Goal: Communication & Community: Answer question/provide support

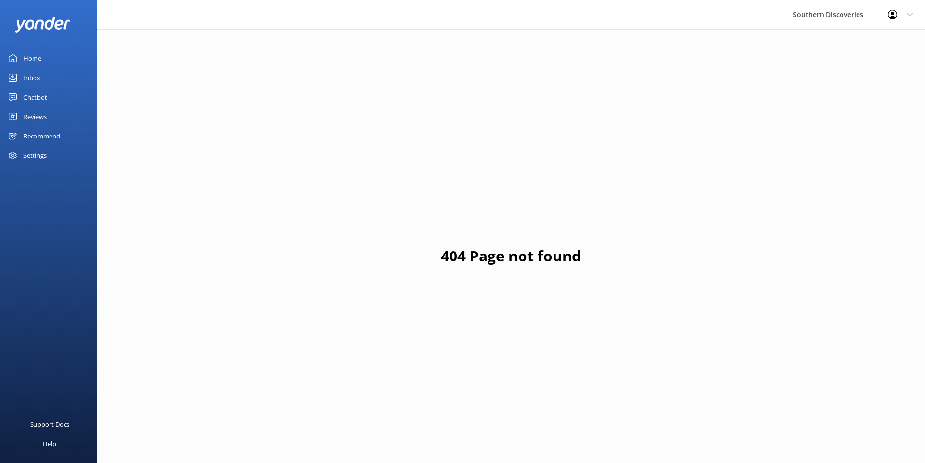
click at [22, 79] on link "Inbox" at bounding box center [48, 77] width 97 height 19
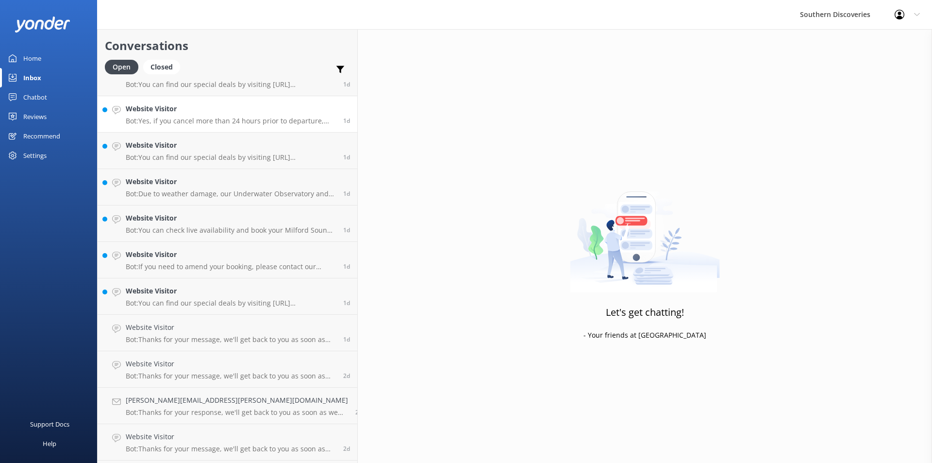
scroll to position [892, 0]
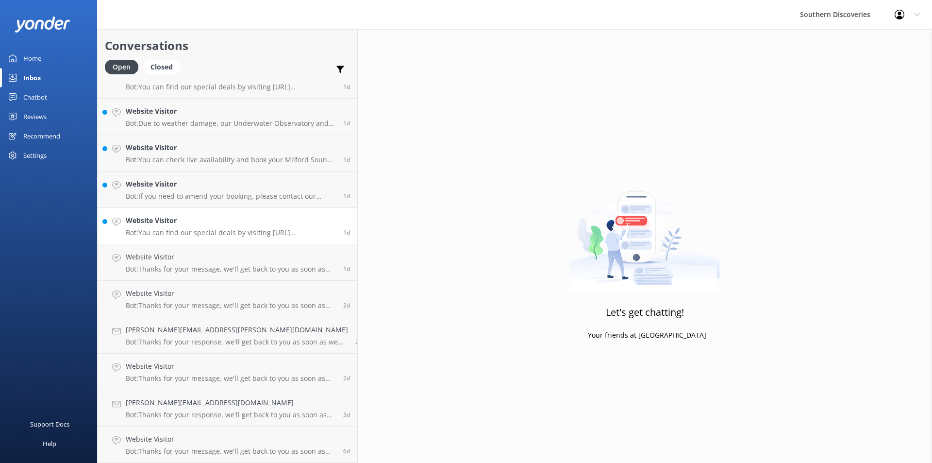
click at [169, 229] on p "Bot: You can find our special deals by visiting [URL][DOMAIN_NAME]." at bounding box center [231, 232] width 210 height 9
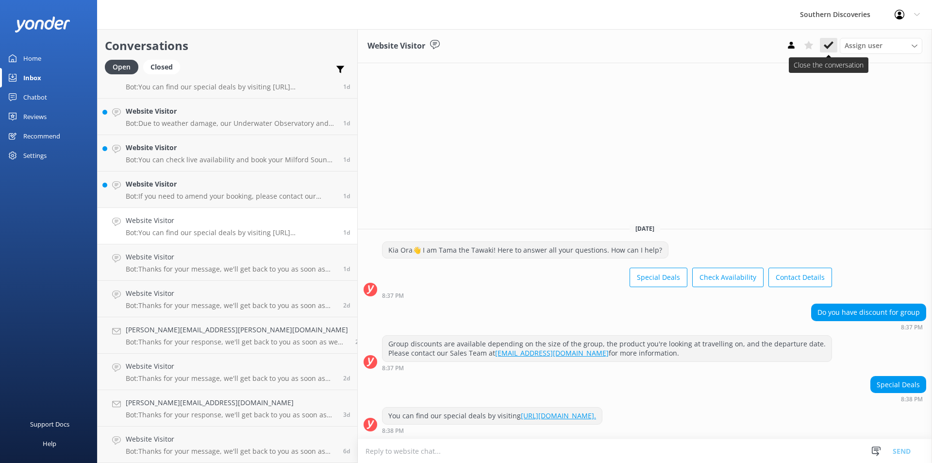
click at [832, 47] on icon at bounding box center [829, 45] width 10 height 10
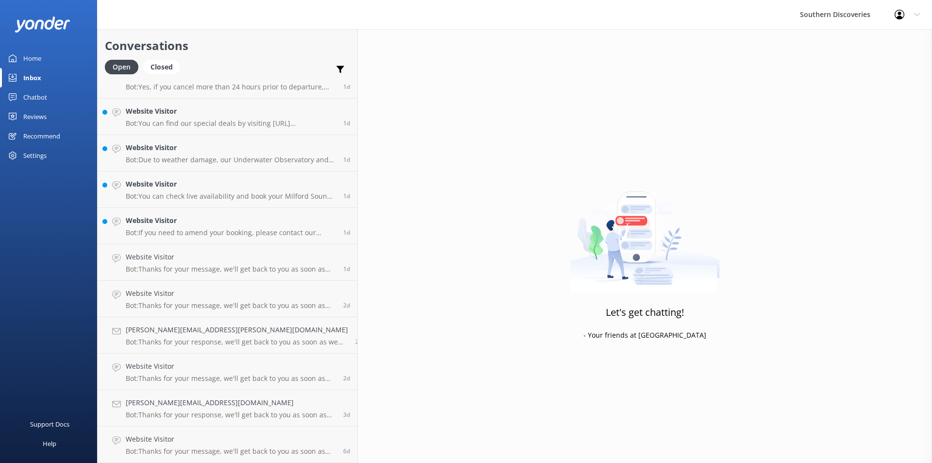
scroll to position [855, 0]
click at [168, 225] on h4 "Website Visitor" at bounding box center [231, 220] width 210 height 11
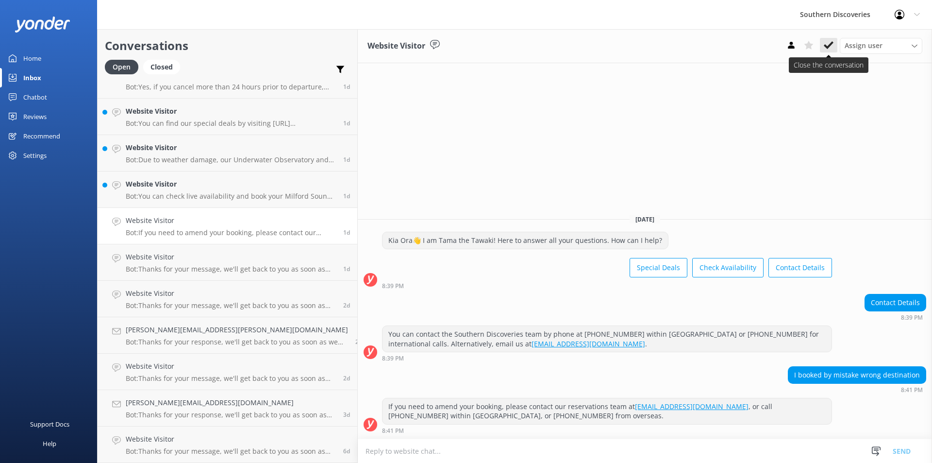
click at [833, 41] on icon at bounding box center [829, 45] width 10 height 10
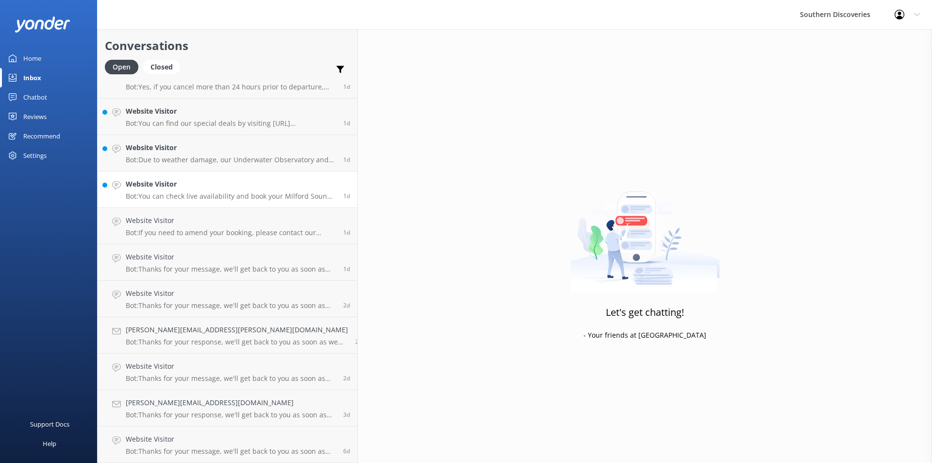
click at [168, 187] on h4 "Website Visitor" at bounding box center [231, 184] width 210 height 11
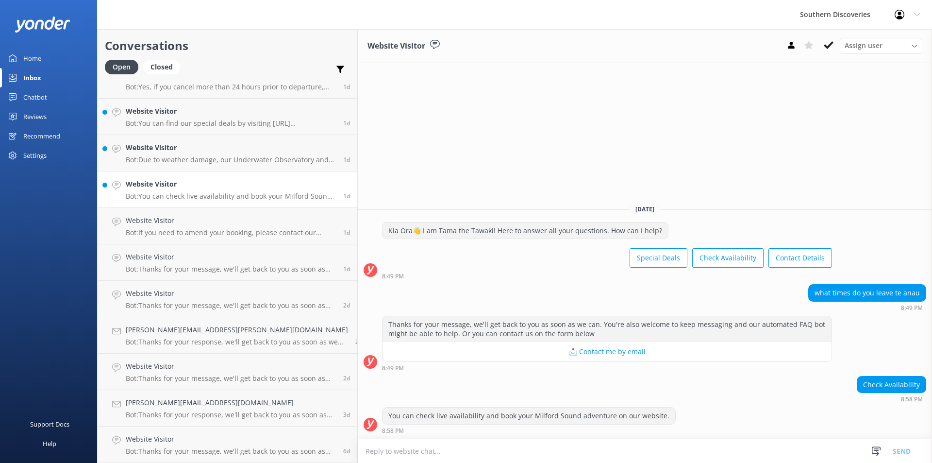
scroll to position [819, 0]
click at [830, 42] on icon at bounding box center [829, 45] width 10 height 10
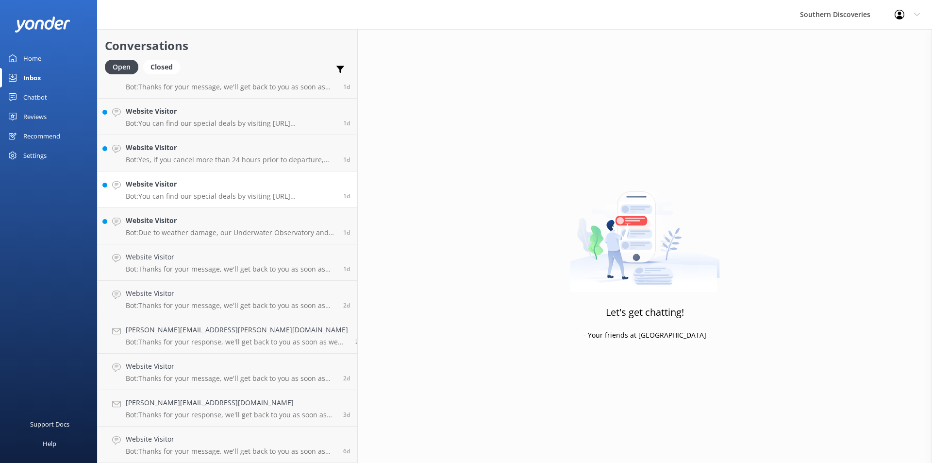
scroll to position [783, 0]
click at [186, 229] on p "Bot: Due to weather damage, our Underwater Observatory and Kayak Shed are tempo…" at bounding box center [231, 232] width 210 height 9
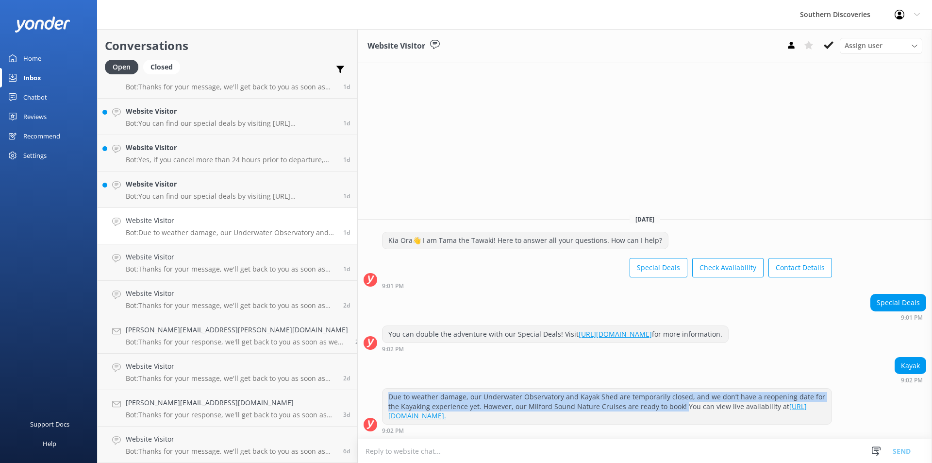
drag, startPoint x: 571, startPoint y: 409, endPoint x: 319, endPoint y: 394, distance: 252.4
click at [383, 394] on div "Due to weather damage, our Underwater Observatory and Kayak Shed are temporaril…" at bounding box center [607, 405] width 449 height 35
copy div "Due to weather damage, our Underwater Observatory and Kayak Shed are temporaril…"
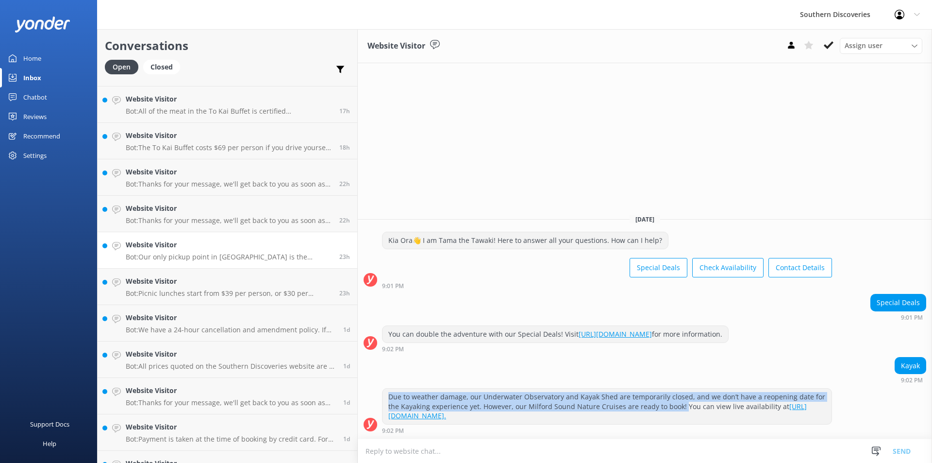
scroll to position [783, 0]
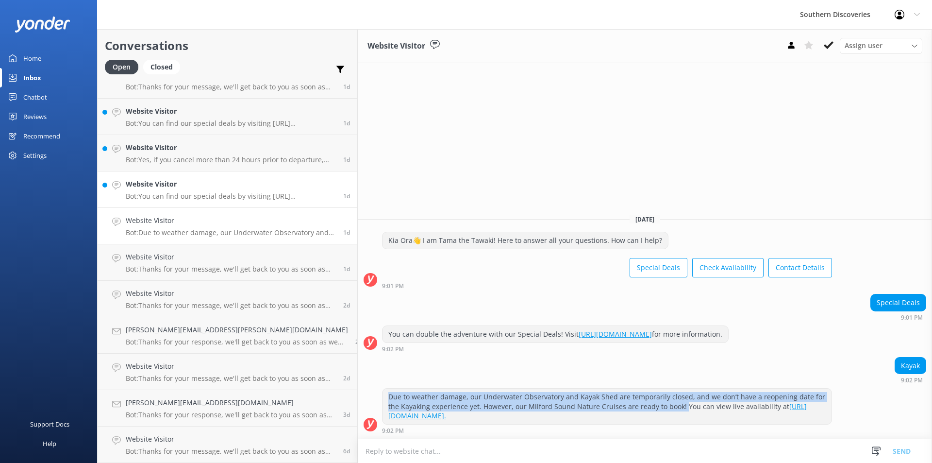
click at [176, 180] on h4 "Website Visitor" at bounding box center [231, 184] width 210 height 11
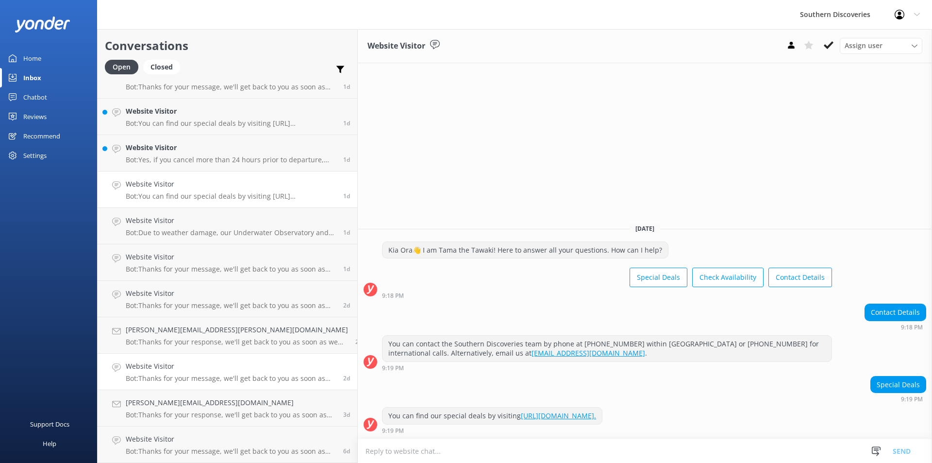
click at [182, 377] on p "Bot: Thanks for your message, we'll get back to you as soon as we can. You're a…" at bounding box center [231, 378] width 210 height 9
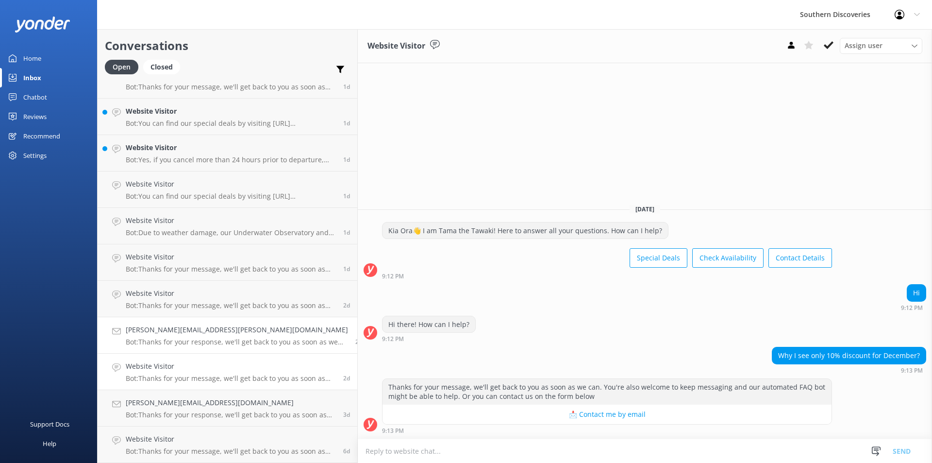
click at [194, 331] on h4 "[PERSON_NAME][EMAIL_ADDRESS][PERSON_NAME][DOMAIN_NAME]" at bounding box center [237, 329] width 222 height 11
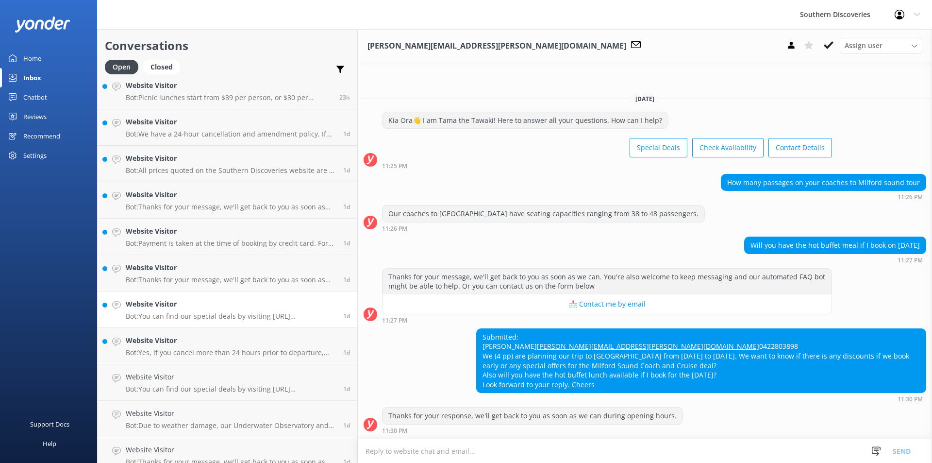
scroll to position [588, 0]
click at [172, 346] on h4 "Website Visitor" at bounding box center [231, 341] width 210 height 11
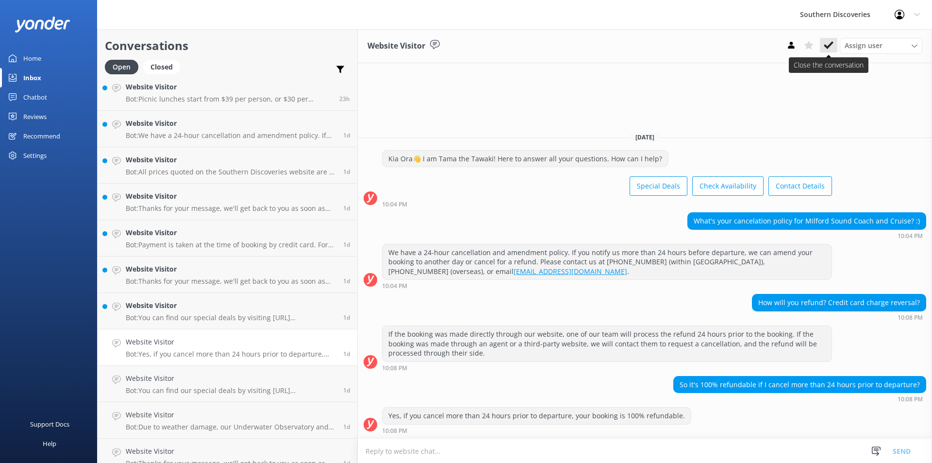
click at [833, 47] on icon at bounding box center [829, 45] width 10 height 10
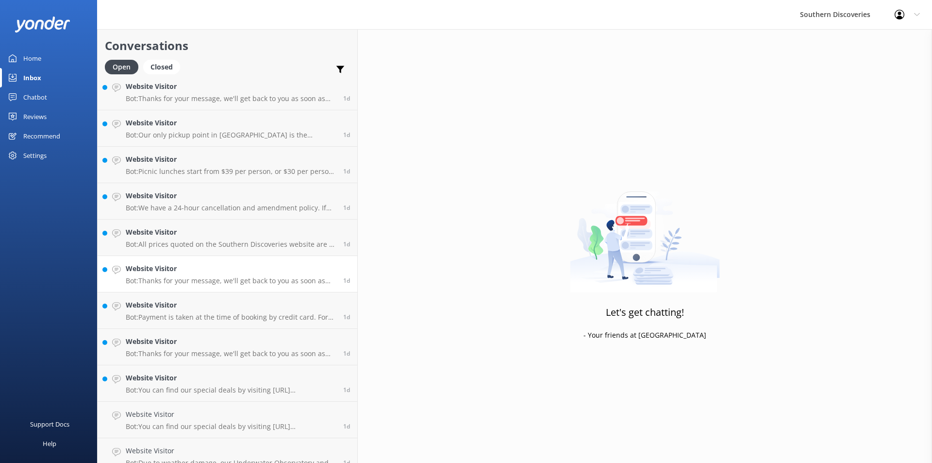
scroll to position [503, 0]
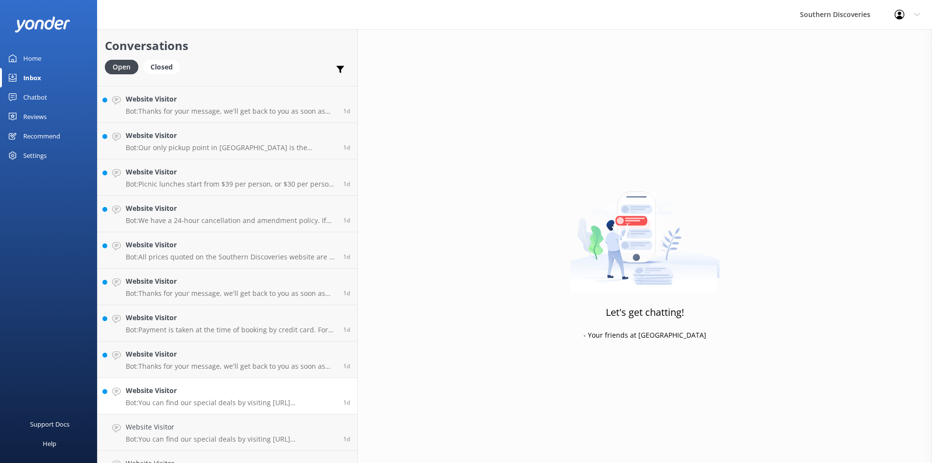
click at [218, 397] on div "Website Visitor Bot: You can find our special deals by visiting [URL][DOMAIN_NA…" at bounding box center [231, 395] width 210 height 21
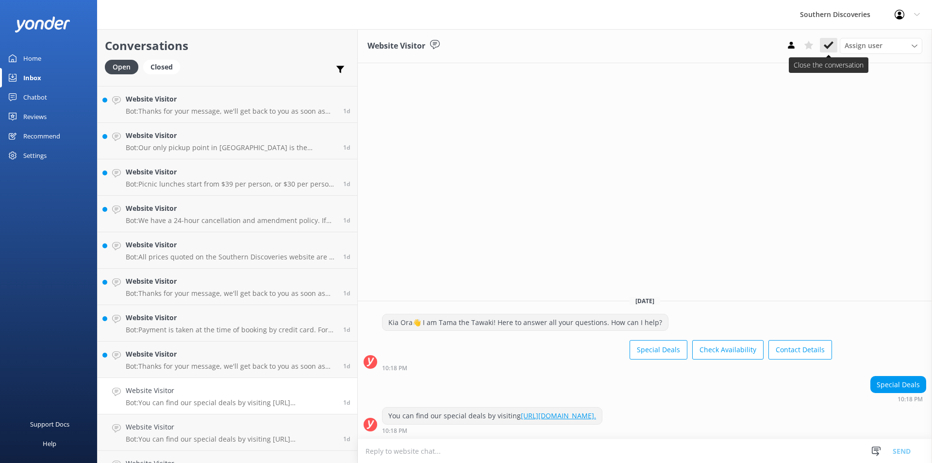
click at [830, 42] on icon at bounding box center [829, 45] width 10 height 10
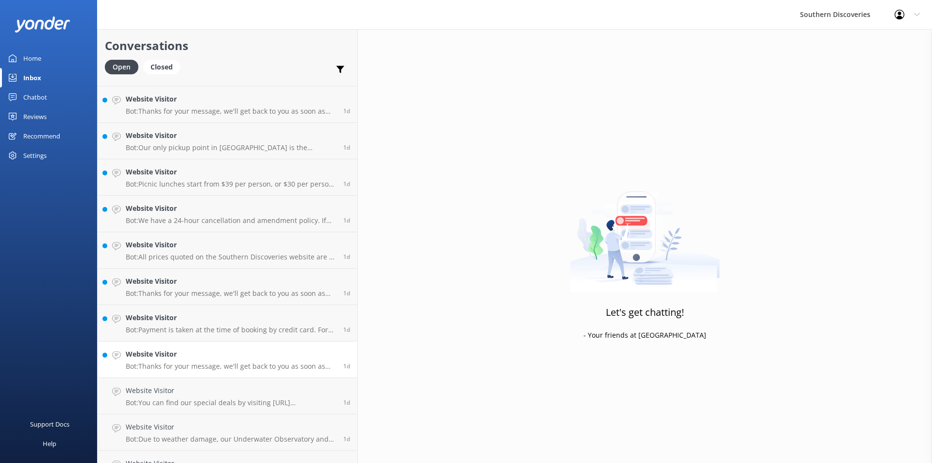
click at [168, 365] on p "Bot: Thanks for your message, we'll get back to you as soon as we can. You're a…" at bounding box center [231, 366] width 210 height 9
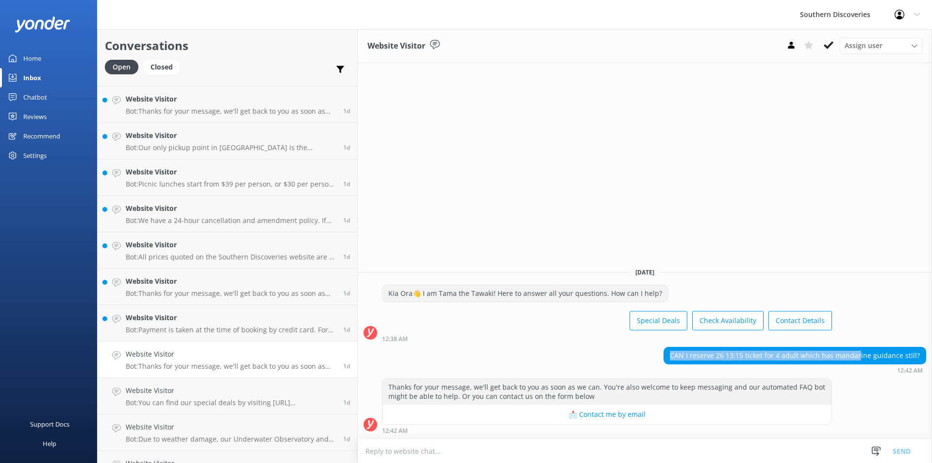
drag, startPoint x: 680, startPoint y: 357, endPoint x: 864, endPoint y: 355, distance: 183.5
click at [864, 355] on div "CAN I reserve 26 13:15 ticket for 4 adult which has mandarine guidance still?" at bounding box center [795, 355] width 262 height 17
click at [383, 399] on div "Thanks for your message, we'll get back to you as soon as we can. You're also w…" at bounding box center [607, 392] width 449 height 26
click at [389, 432] on div "12:42 AM" at bounding box center [607, 430] width 450 height 7
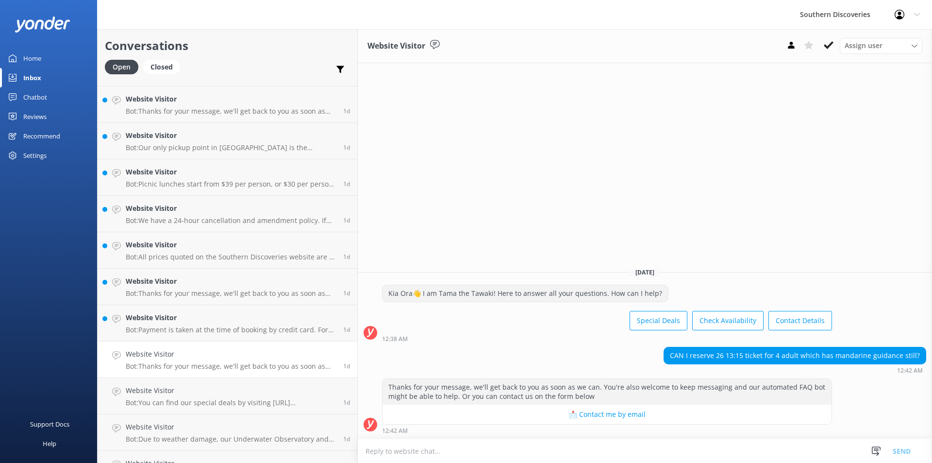
click at [384, 452] on textarea at bounding box center [645, 451] width 574 height 24
click at [177, 318] on h4 "Website Visitor" at bounding box center [231, 317] width 210 height 11
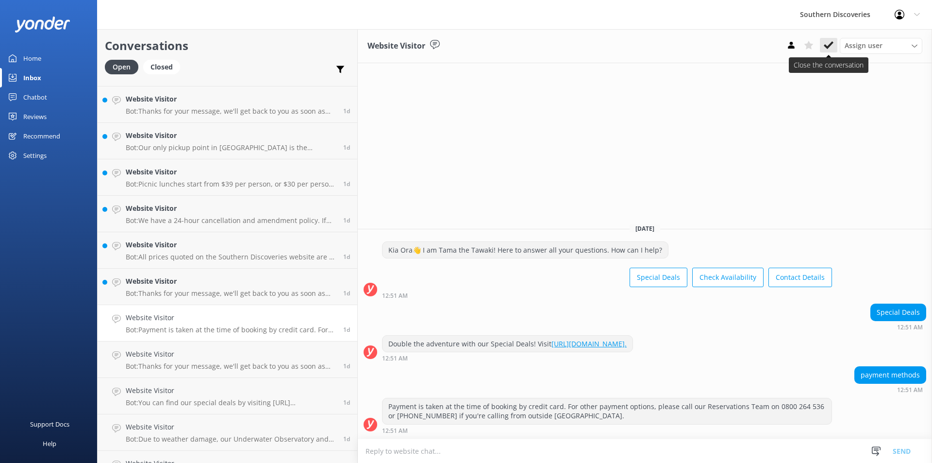
click at [827, 45] on icon at bounding box center [829, 45] width 10 height 10
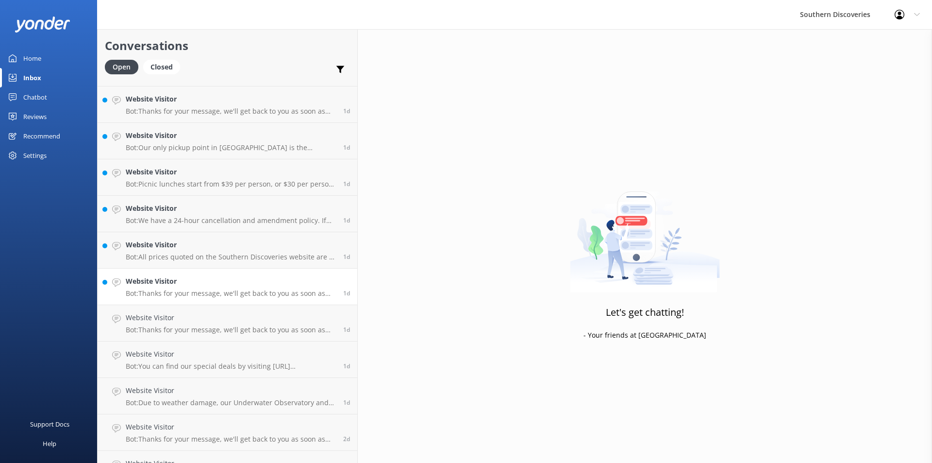
click at [177, 287] on div "Website Visitor Bot: Thanks for your message, we'll get back to you as soon as …" at bounding box center [231, 286] width 210 height 21
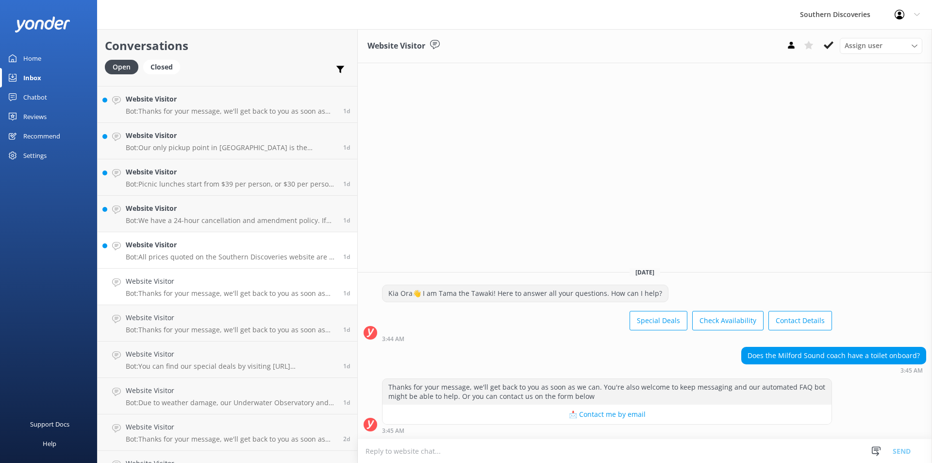
click at [175, 242] on h4 "Website Visitor" at bounding box center [231, 244] width 210 height 11
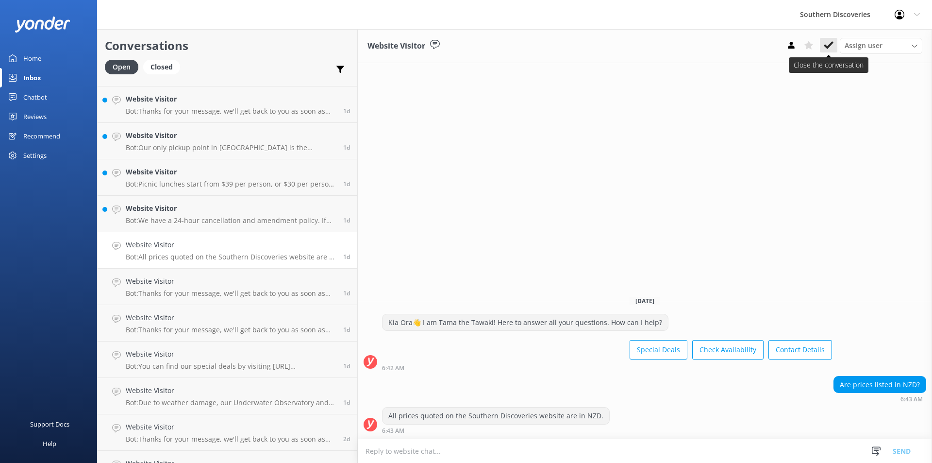
click at [828, 42] on icon at bounding box center [829, 45] width 10 height 10
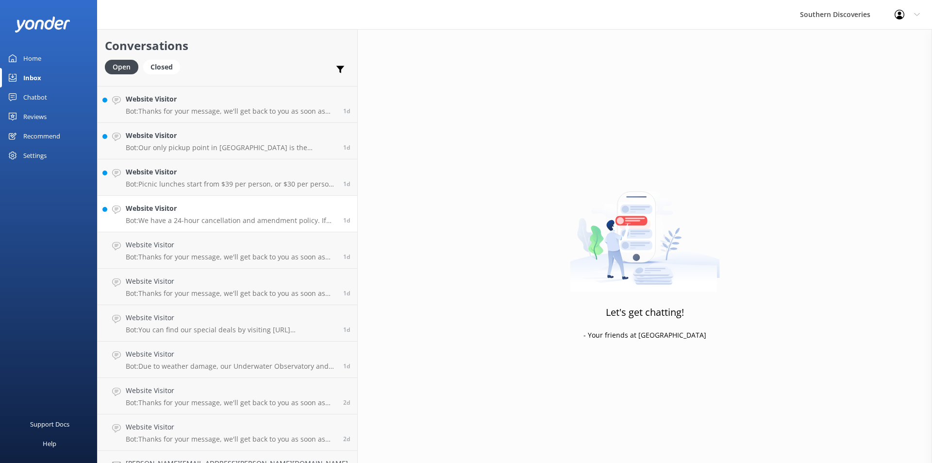
click at [186, 215] on div "Website Visitor Bot: We have a 24-hour cancellation and amendment policy. If yo…" at bounding box center [231, 213] width 210 height 21
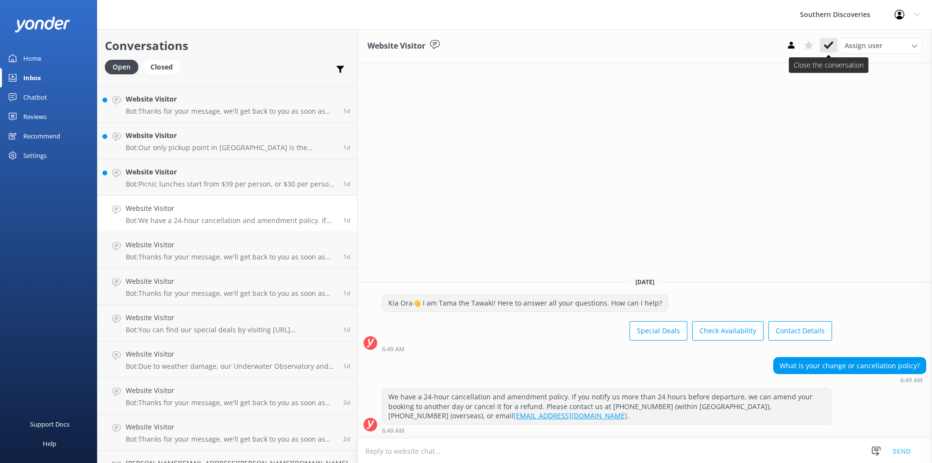
click at [837, 45] on button at bounding box center [828, 45] width 17 height 15
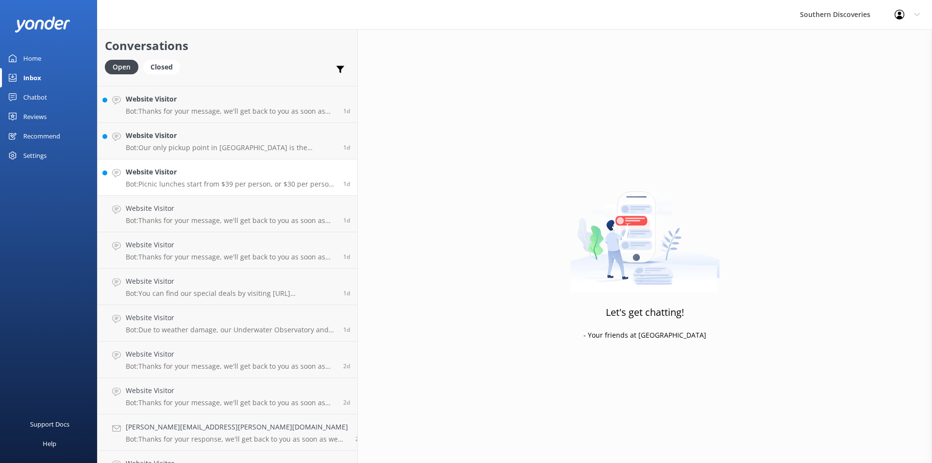
scroll to position [261, 0]
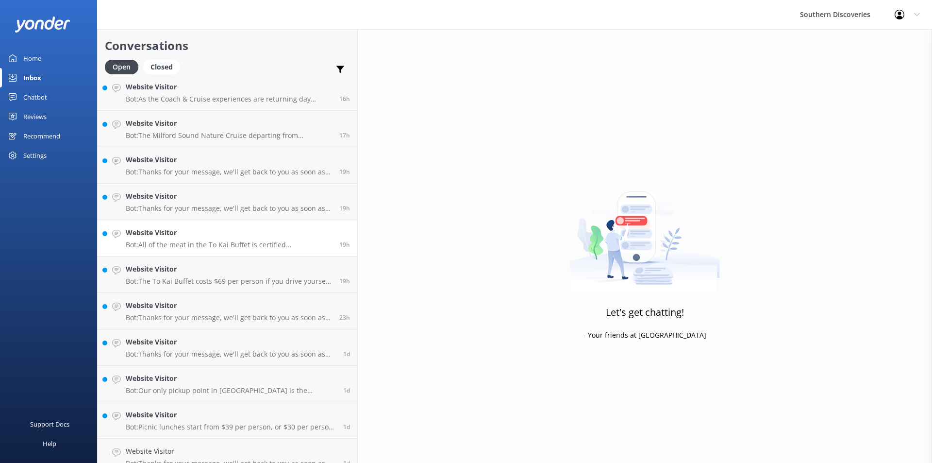
click at [169, 254] on link "Website Visitor Bot: All of the meat in the To Kai Buffet is certified [DEMOGRA…" at bounding box center [228, 238] width 260 height 36
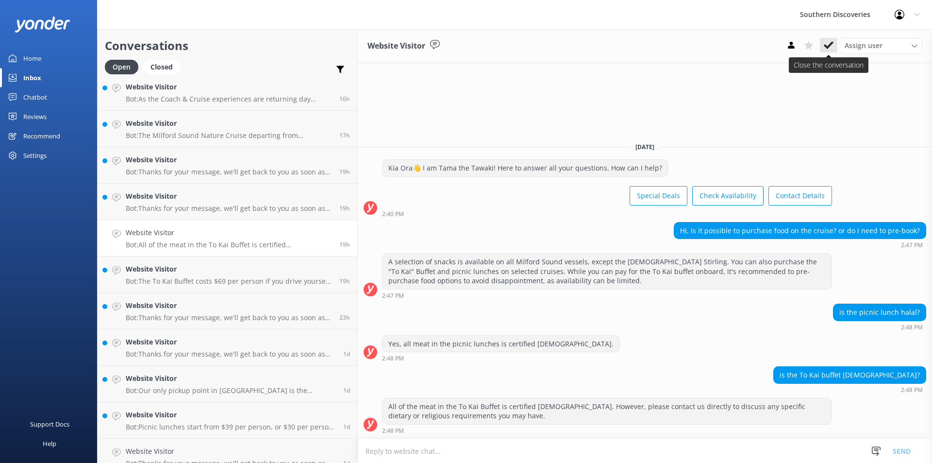
click at [831, 45] on use at bounding box center [829, 45] width 10 height 8
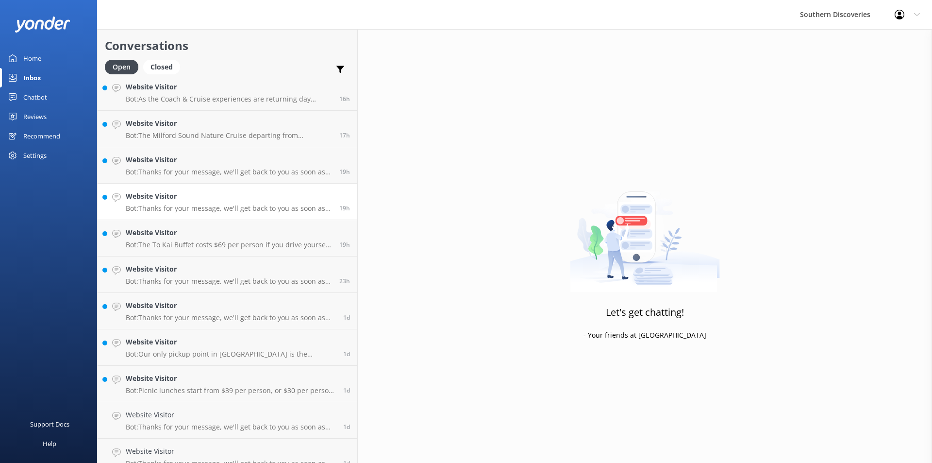
click at [190, 215] on link "Website Visitor Bot: Thanks for your message, we'll get back to you as soon as …" at bounding box center [228, 202] width 260 height 36
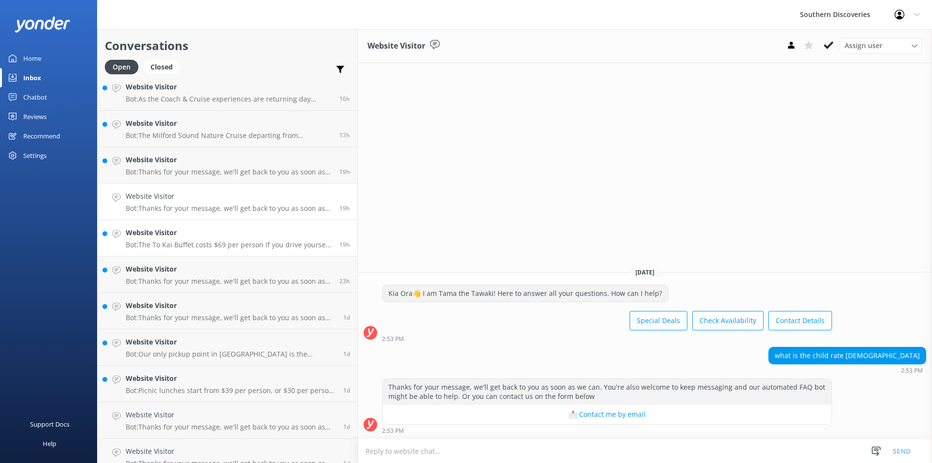
click at [163, 234] on h4 "Website Visitor" at bounding box center [229, 232] width 206 height 11
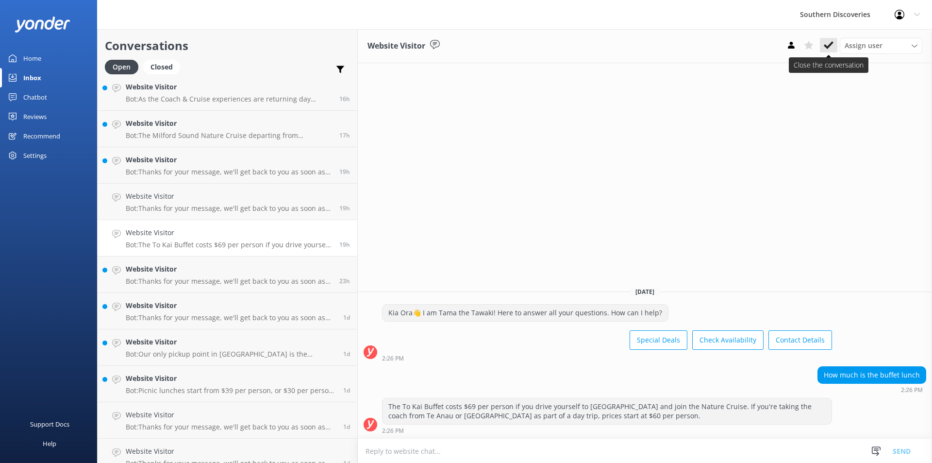
click at [830, 48] on icon at bounding box center [829, 45] width 10 height 10
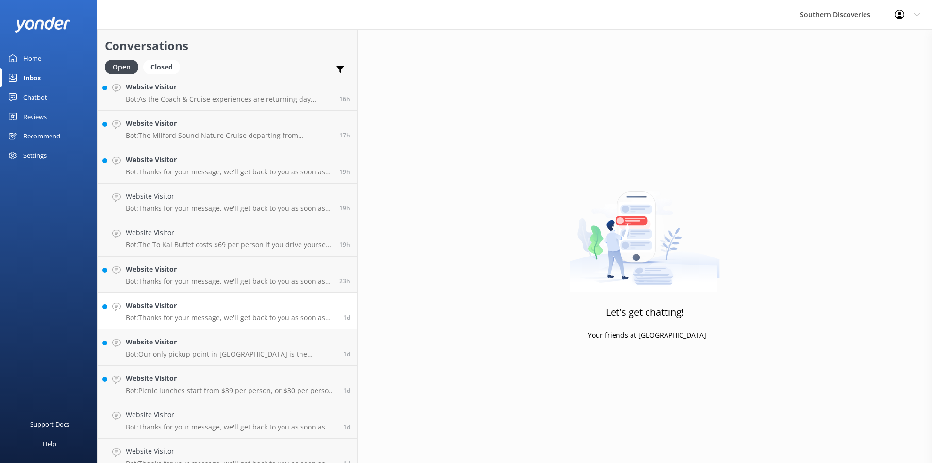
click at [179, 317] on p "Bot: Thanks for your message, we'll get back to you as soon as we can. You're a…" at bounding box center [231, 317] width 210 height 9
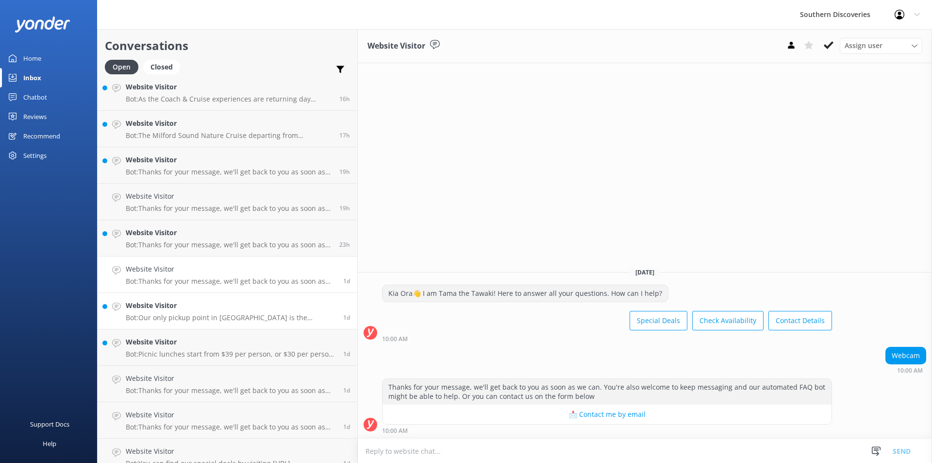
click at [183, 314] on p "Bot: Our only pickup point in [GEOGRAPHIC_DATA] is the [GEOGRAPHIC_DATA] i-SITE…" at bounding box center [231, 317] width 210 height 9
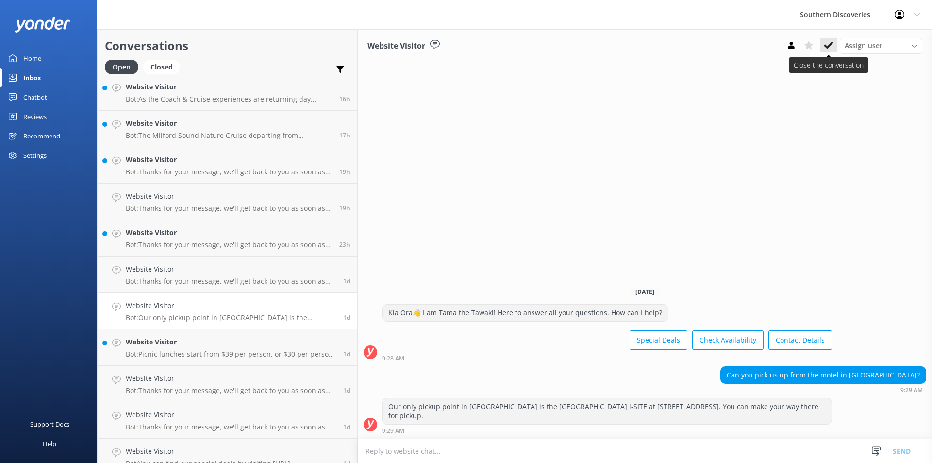
click at [831, 50] on icon at bounding box center [829, 45] width 10 height 10
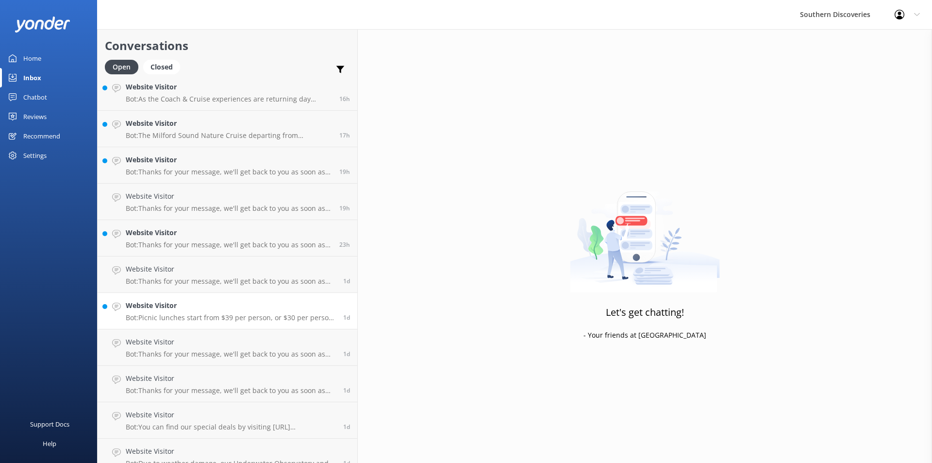
click at [192, 319] on p "Bot: Picnic lunches start from $39 per person, or $30 per person as an add-on f…" at bounding box center [231, 317] width 210 height 9
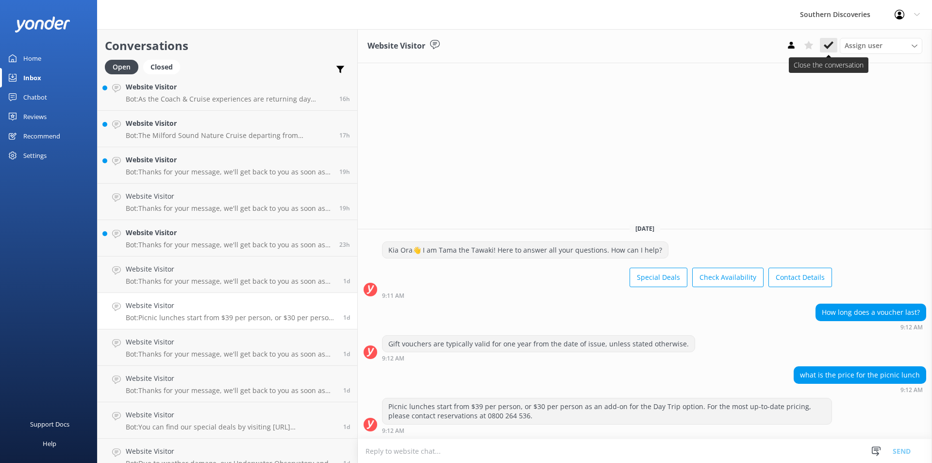
click at [831, 47] on icon at bounding box center [829, 45] width 10 height 10
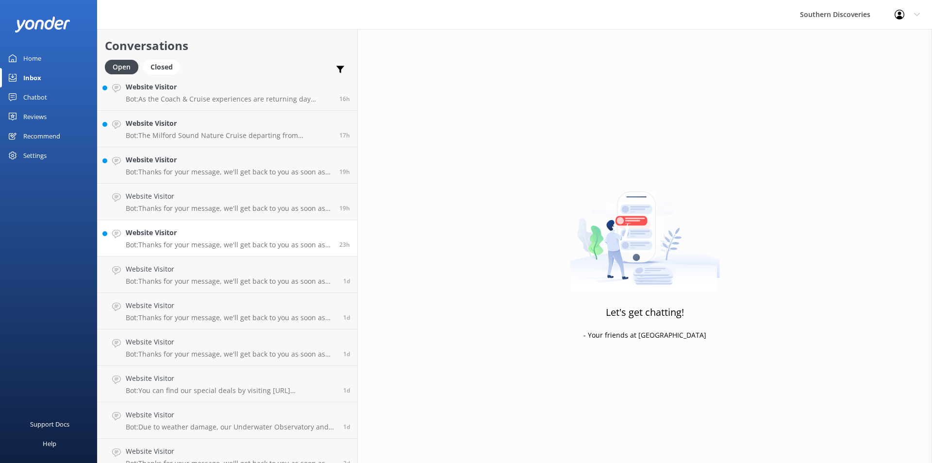
click at [167, 241] on p "Bot: Thanks for your message, we'll get back to you as soon as we can. You're a…" at bounding box center [229, 244] width 206 height 9
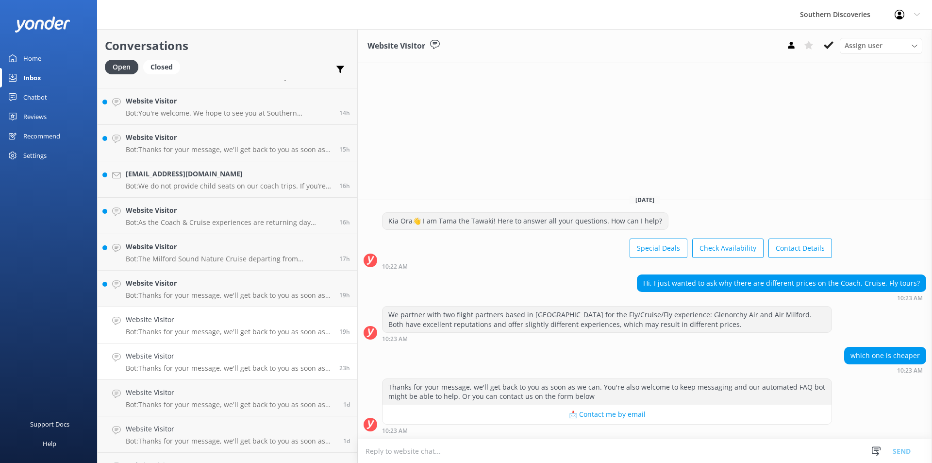
scroll to position [115, 0]
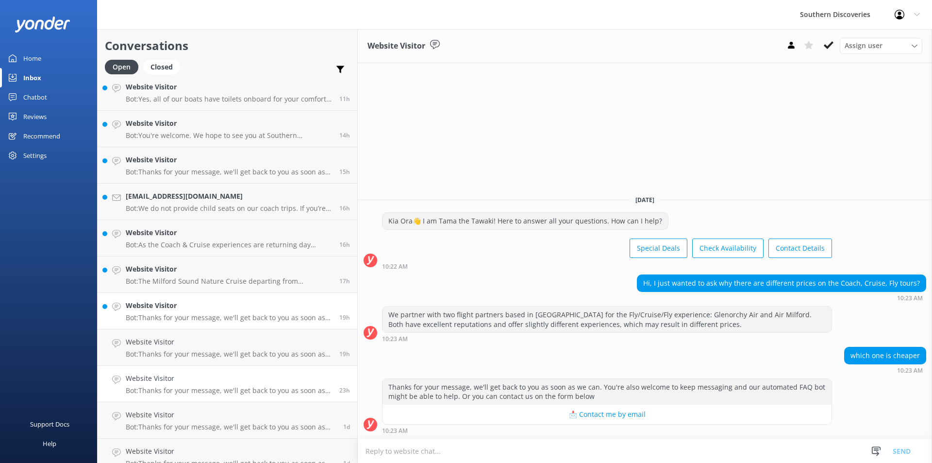
click at [176, 316] on p "Bot: Thanks for your message, we'll get back to you as soon as we can. You're a…" at bounding box center [229, 317] width 206 height 9
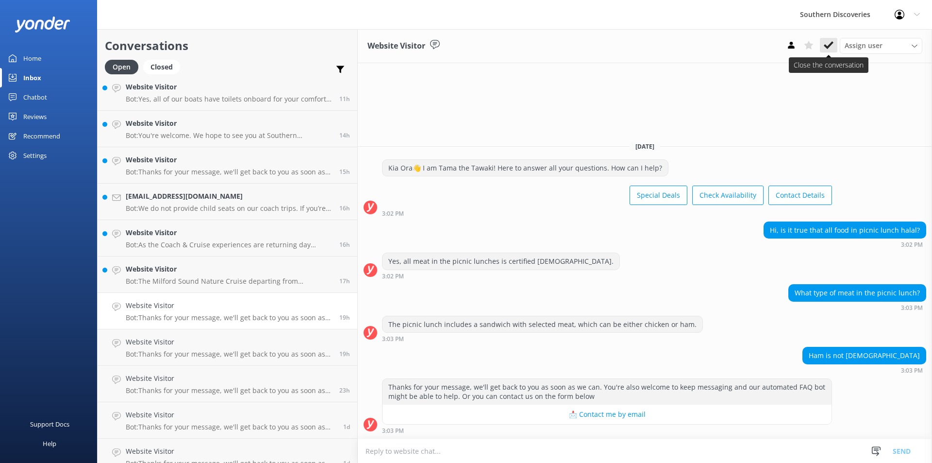
click at [825, 45] on use at bounding box center [829, 45] width 10 height 8
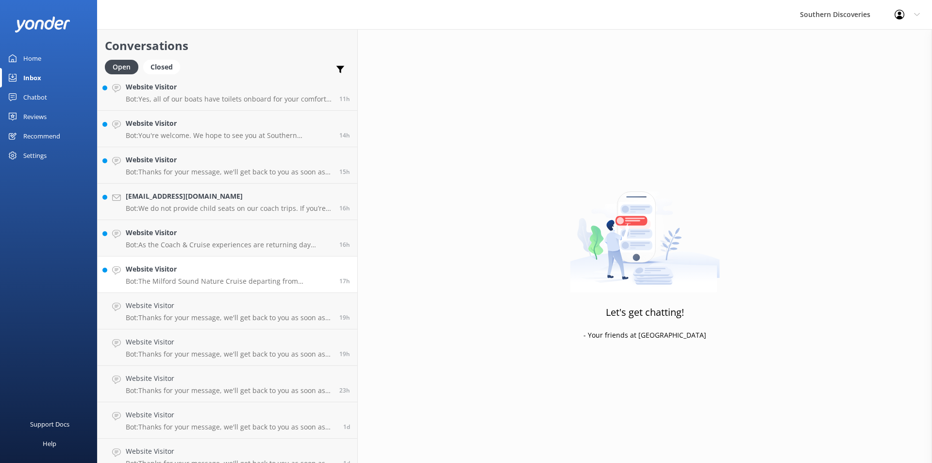
click at [175, 265] on h4 "Website Visitor" at bounding box center [229, 269] width 206 height 11
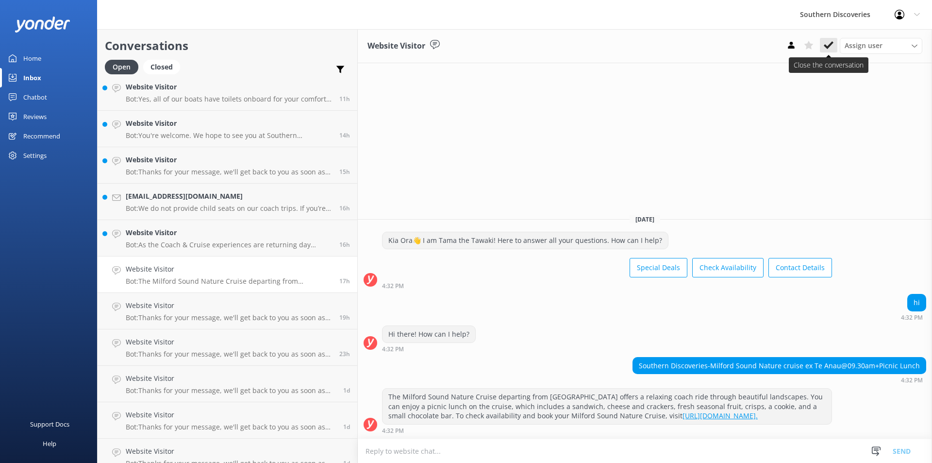
click at [830, 48] on icon at bounding box center [829, 45] width 10 height 10
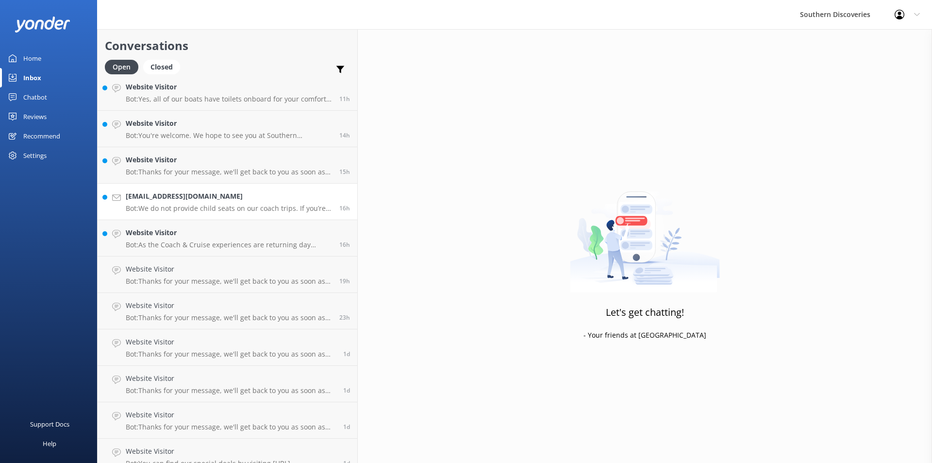
click at [190, 204] on p "Bot: We do not provide child seats on our coach trips. If you’re traveling with…" at bounding box center [229, 208] width 206 height 9
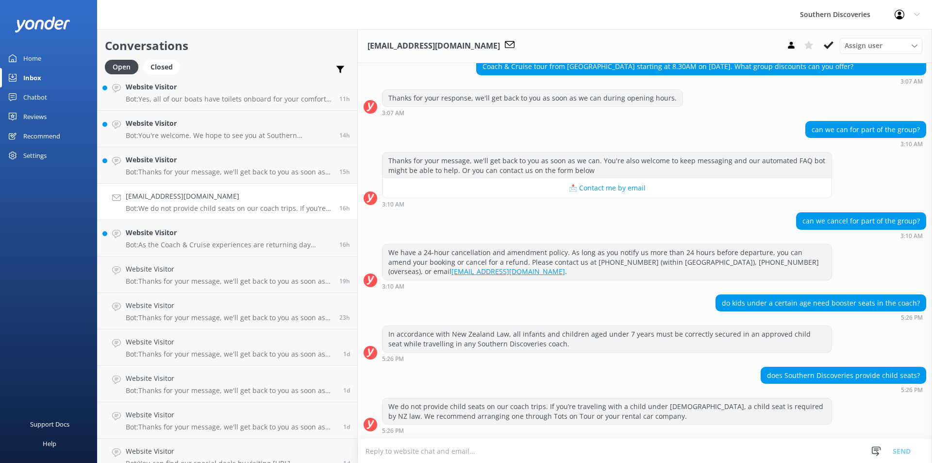
scroll to position [549, 0]
click at [829, 47] on use at bounding box center [829, 45] width 10 height 8
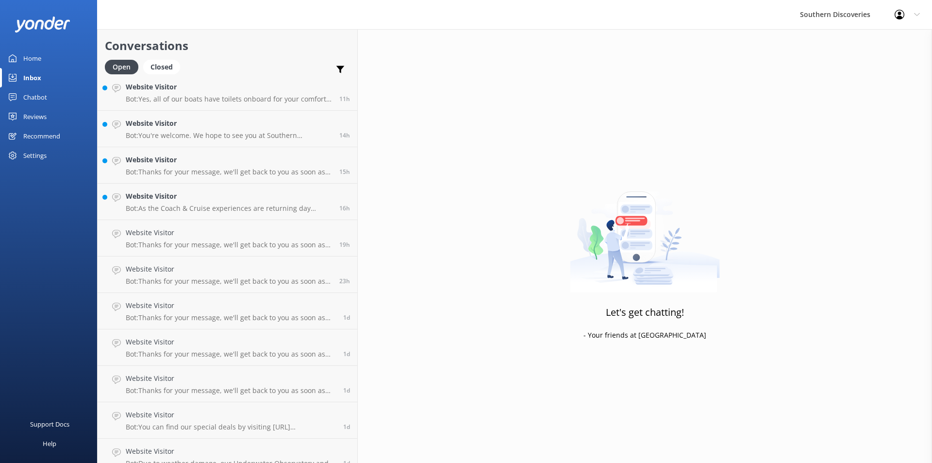
click at [207, 236] on h4 "Website Visitor" at bounding box center [229, 232] width 206 height 11
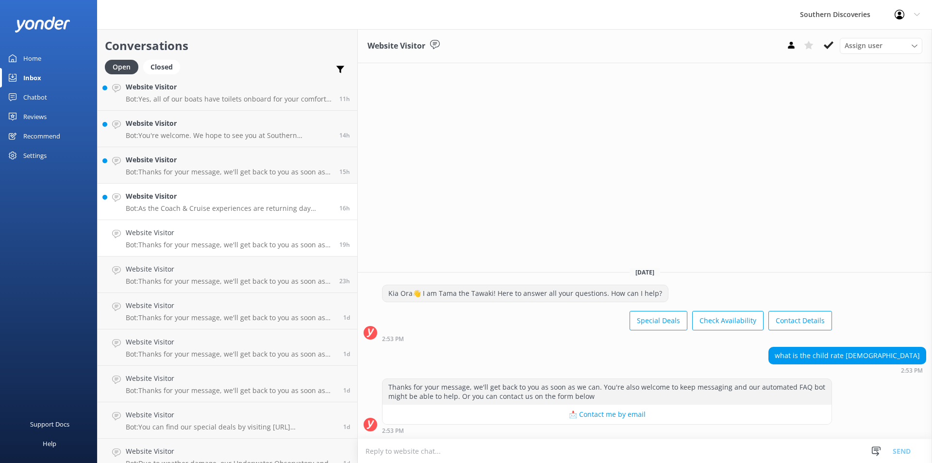
click at [212, 187] on link "Website Visitor Bot: As the Coach & Cruise experiences are returning day excurs…" at bounding box center [228, 202] width 260 height 36
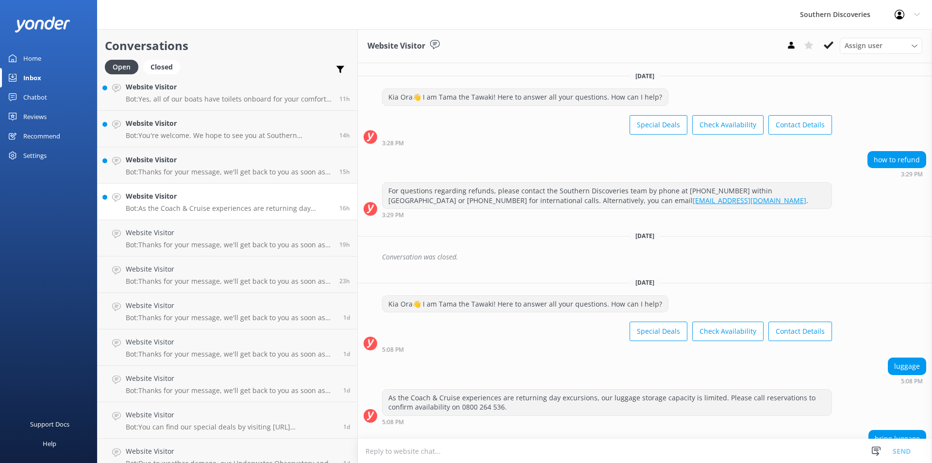
scroll to position [63, 0]
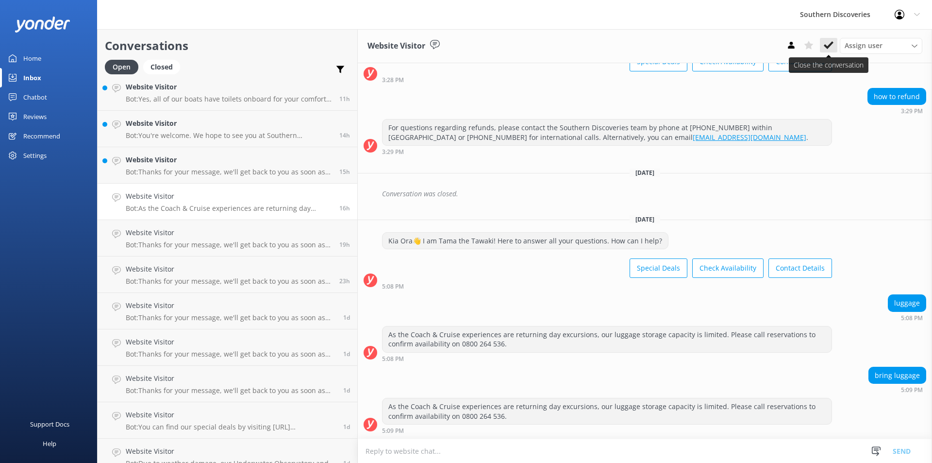
click at [832, 49] on icon at bounding box center [829, 45] width 10 height 10
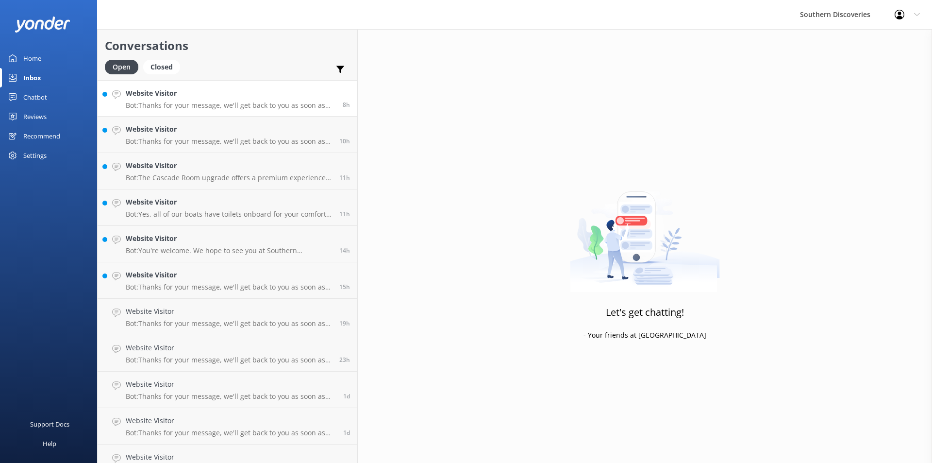
click at [164, 84] on link "Website Visitor Bot: Thanks for your message, we'll get back to you as soon as …" at bounding box center [228, 98] width 260 height 36
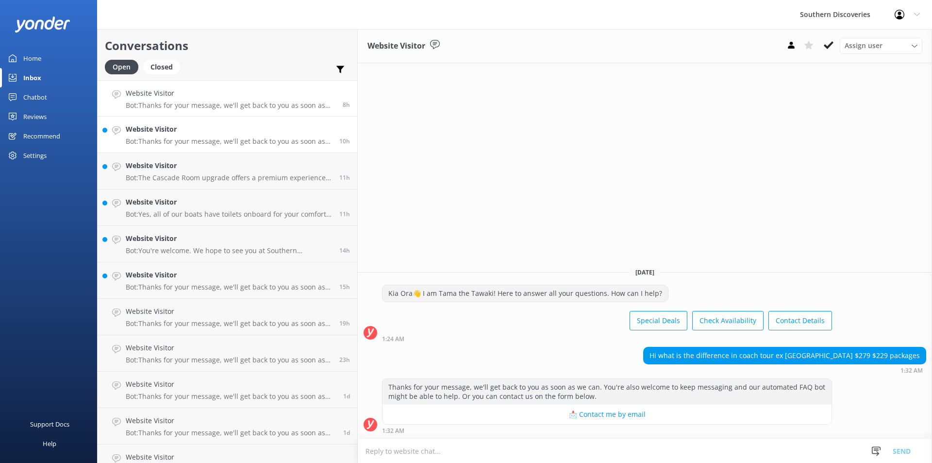
click at [172, 137] on p "Bot: Thanks for your message, we'll get back to you as soon as we can. You're a…" at bounding box center [229, 141] width 206 height 9
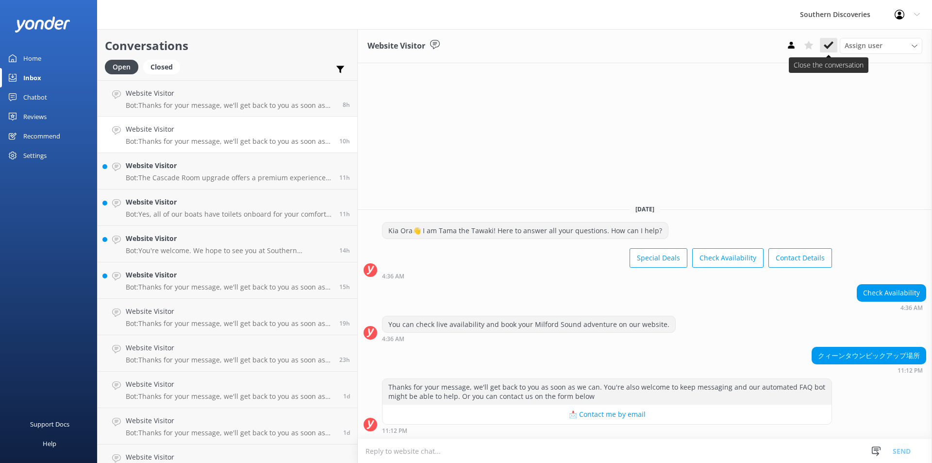
click at [823, 48] on button at bounding box center [828, 45] width 17 height 15
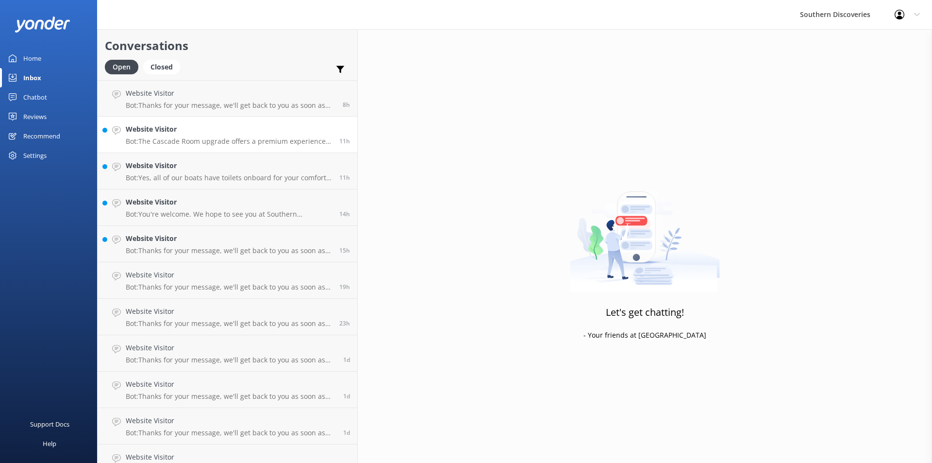
click at [160, 137] on p "Bot: The Cascade Room upgrade offers a premium experience with a private viewin…" at bounding box center [229, 141] width 206 height 9
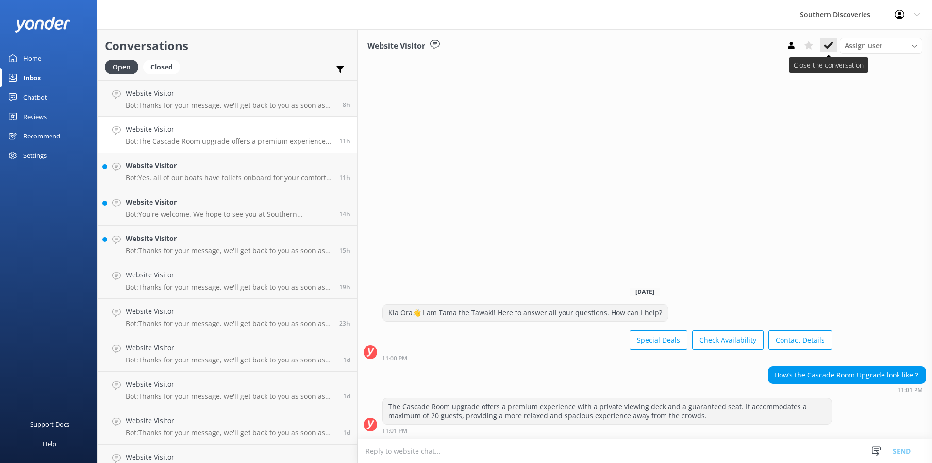
click at [833, 46] on icon at bounding box center [829, 45] width 10 height 10
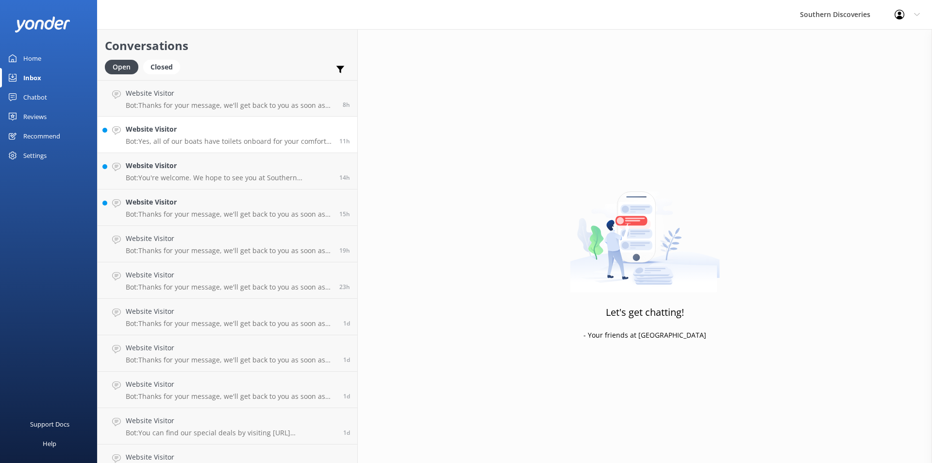
click at [188, 147] on link "Website Visitor Bot: Yes, all of our boats have toilets onboard for your comfor…" at bounding box center [228, 135] width 260 height 36
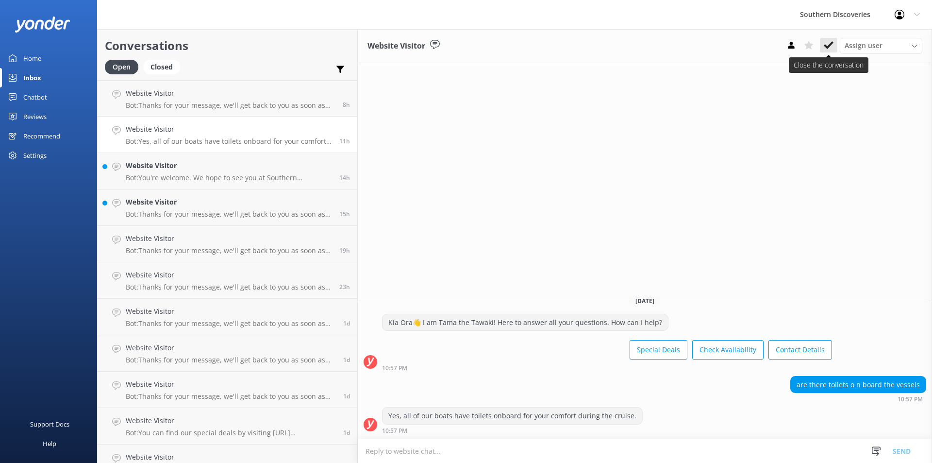
click at [833, 40] on button at bounding box center [828, 45] width 17 height 15
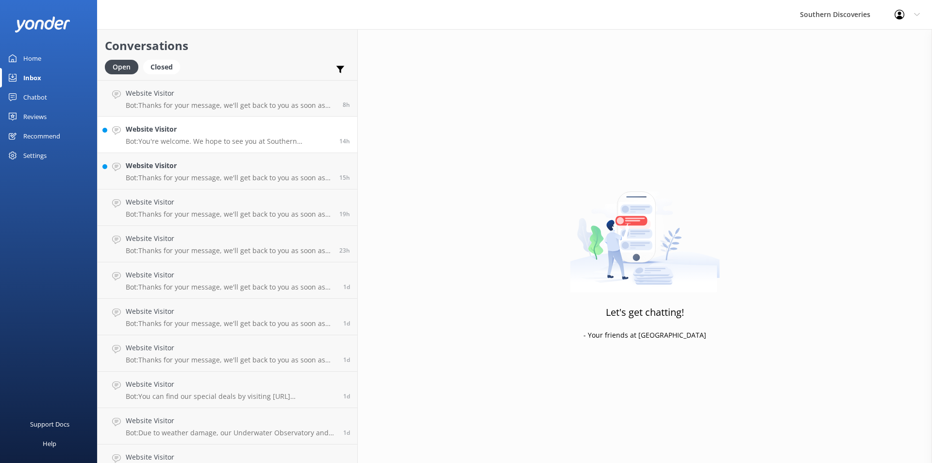
click at [187, 137] on p "Bot: You're welcome. We hope to see you at Southern Discoveries soon!" at bounding box center [229, 141] width 206 height 9
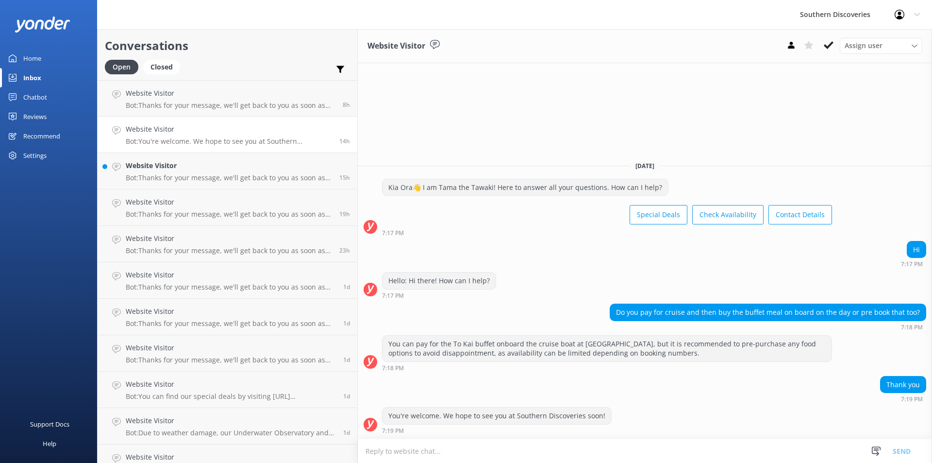
click at [819, 47] on div "Assign user [PERSON_NAME] [PERSON_NAME] [PERSON_NAME] [PERSON_NAME] [PERSON_NAM…" at bounding box center [853, 46] width 140 height 16
click at [164, 163] on h4 "Website Visitor" at bounding box center [229, 165] width 206 height 11
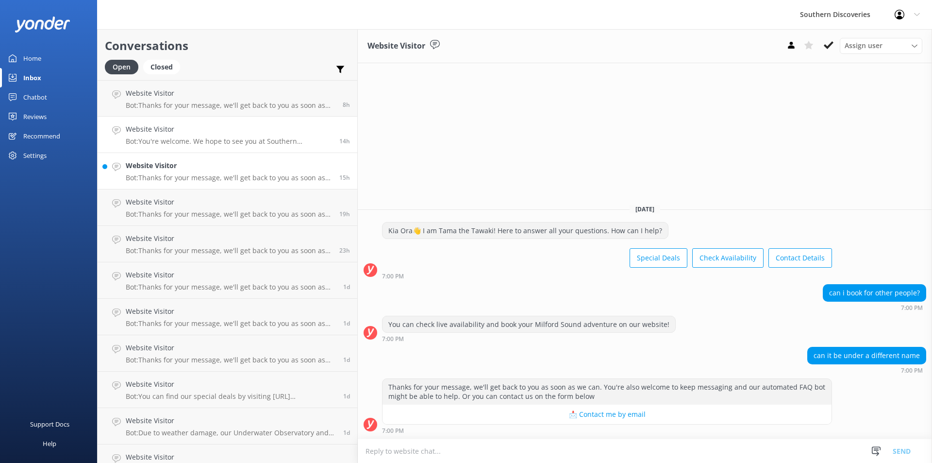
click at [170, 132] on h4 "Website Visitor" at bounding box center [229, 129] width 206 height 11
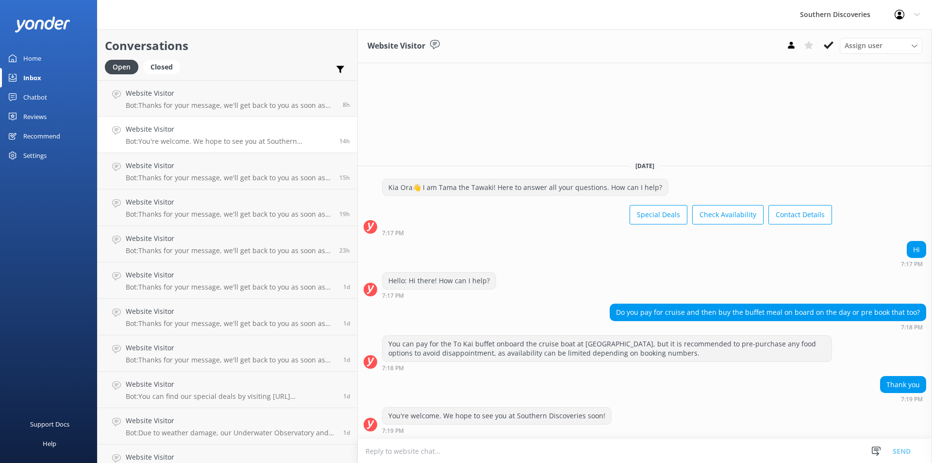
click at [170, 132] on h4 "Website Visitor" at bounding box center [229, 129] width 206 height 11
click at [828, 49] on use at bounding box center [829, 45] width 10 height 8
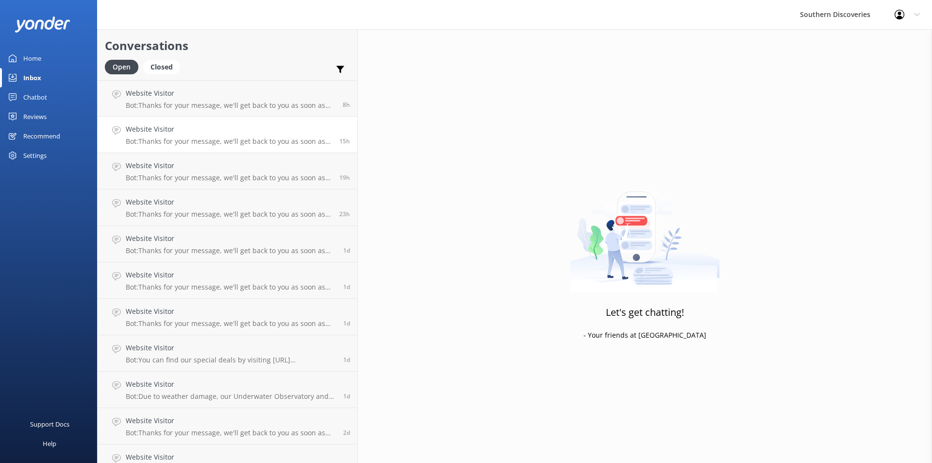
click at [162, 137] on p "Bot: Thanks for your message, we'll get back to you as soon as we can. You're a…" at bounding box center [229, 141] width 206 height 9
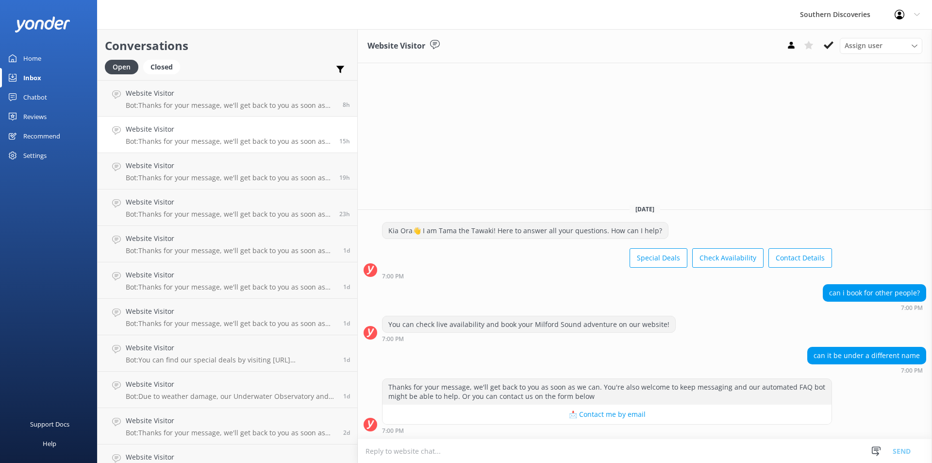
click at [42, 57] on link "Home" at bounding box center [48, 58] width 97 height 19
